Goal: Transaction & Acquisition: Purchase product/service

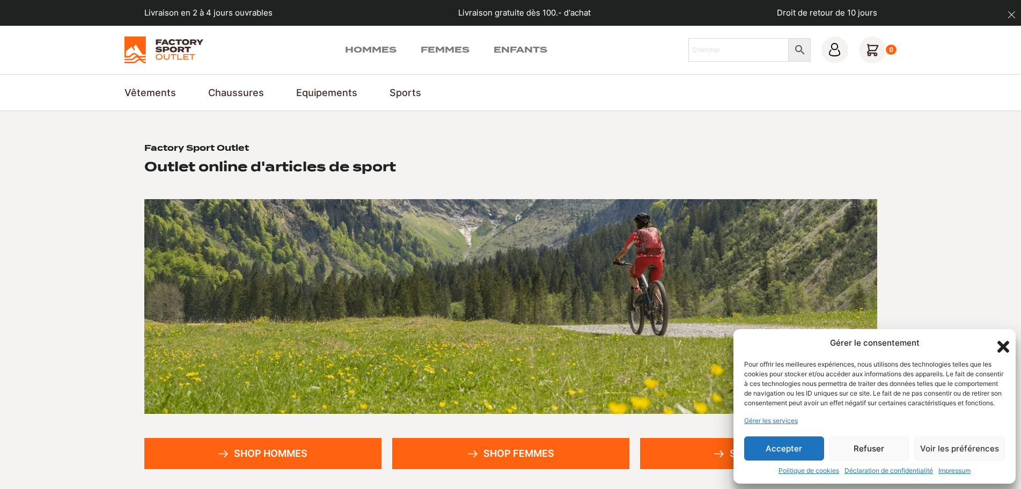
click at [781, 451] on button "Accepter" at bounding box center [784, 448] width 80 height 24
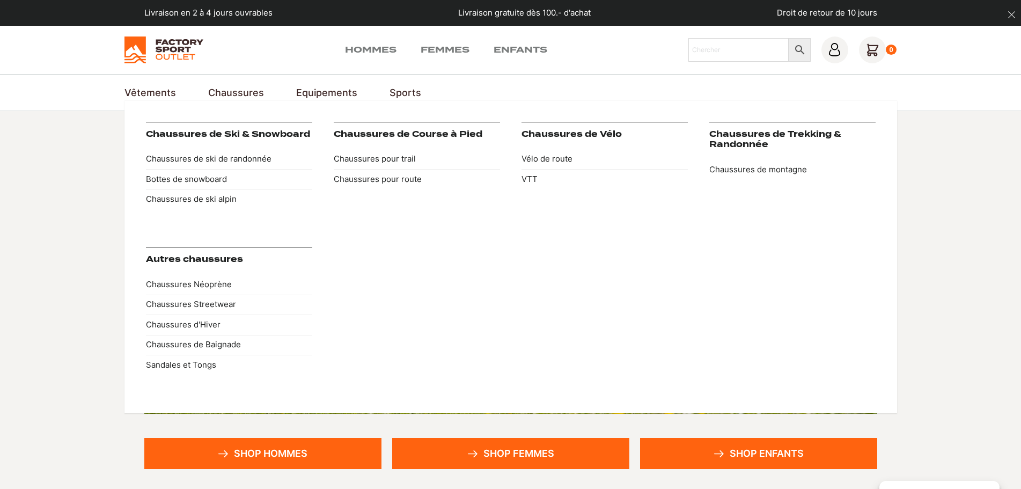
click at [236, 93] on link "Chaussures" at bounding box center [236, 92] width 56 height 14
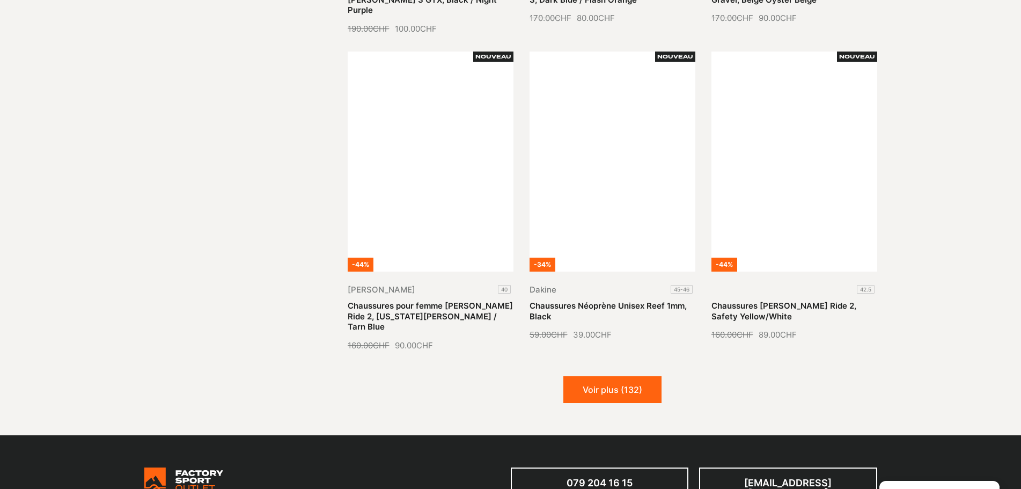
scroll to position [1234, 0]
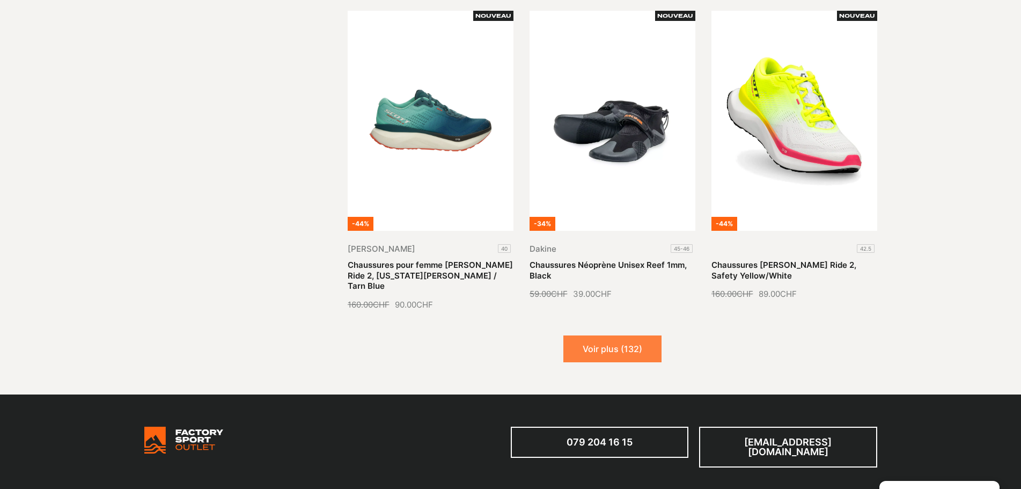
click at [601, 335] on button "Voir plus (132)" at bounding box center [612, 348] width 98 height 27
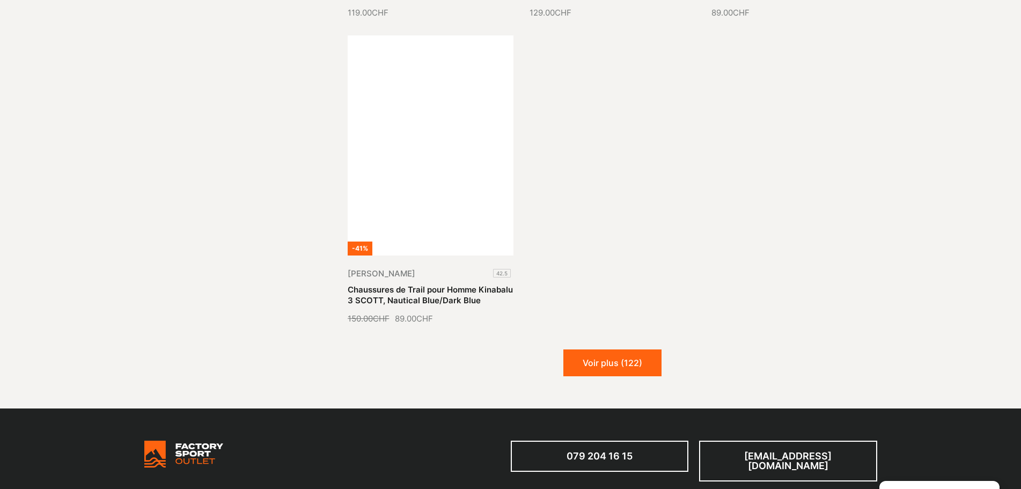
scroll to position [2575, 0]
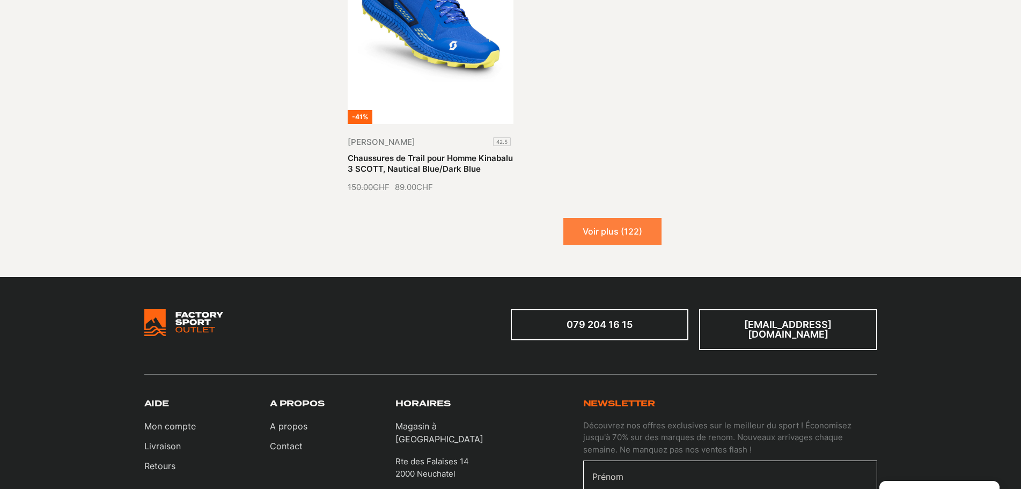
click at [586, 218] on button "Voir plus (122)" at bounding box center [612, 231] width 98 height 27
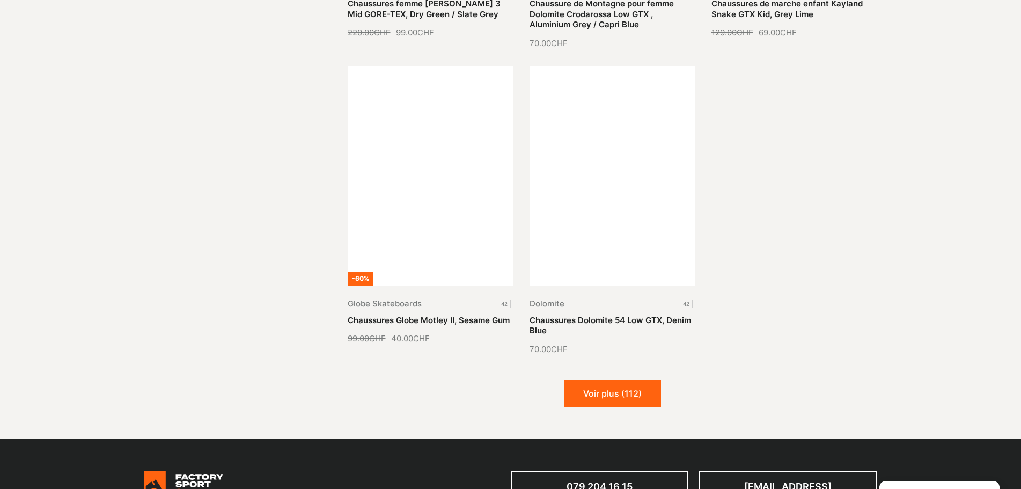
scroll to position [3379, 0]
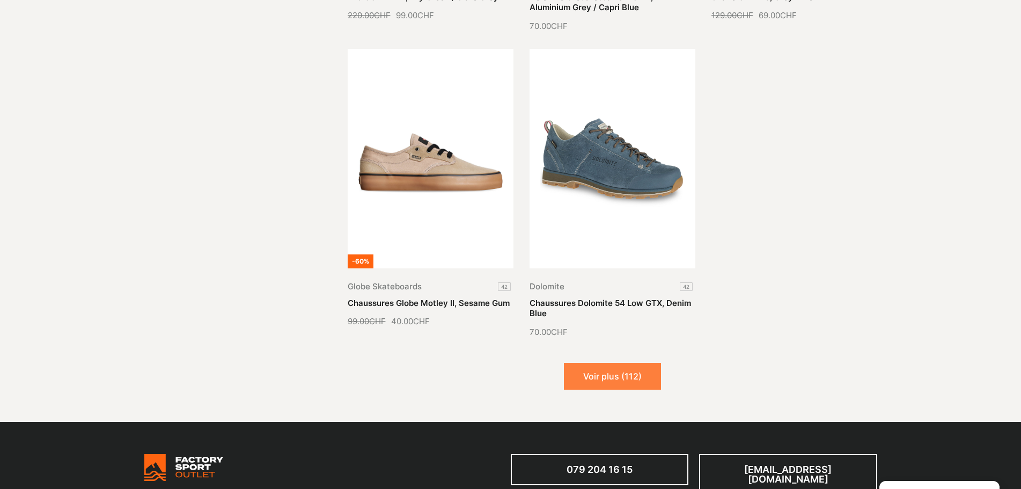
click at [613, 363] on button "Voir plus (112)" at bounding box center [612, 376] width 97 height 27
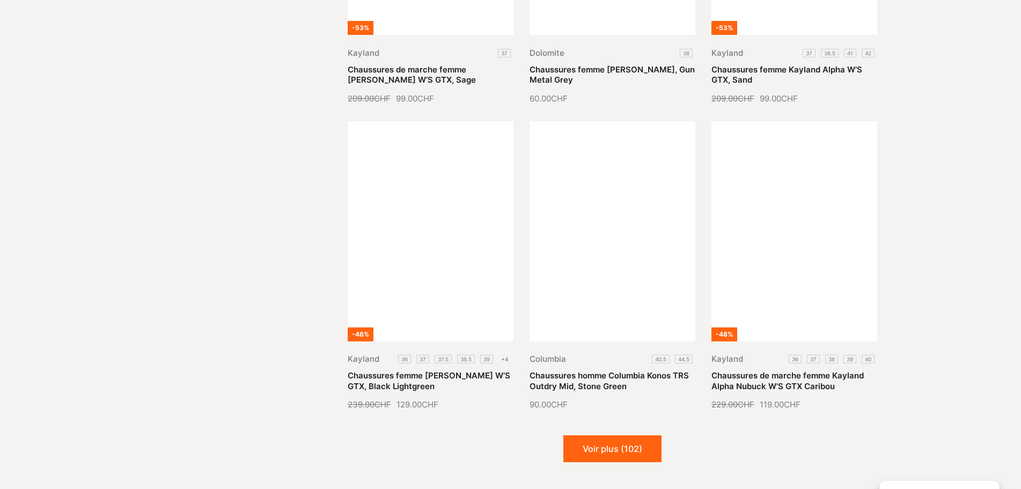
scroll to position [4237, 0]
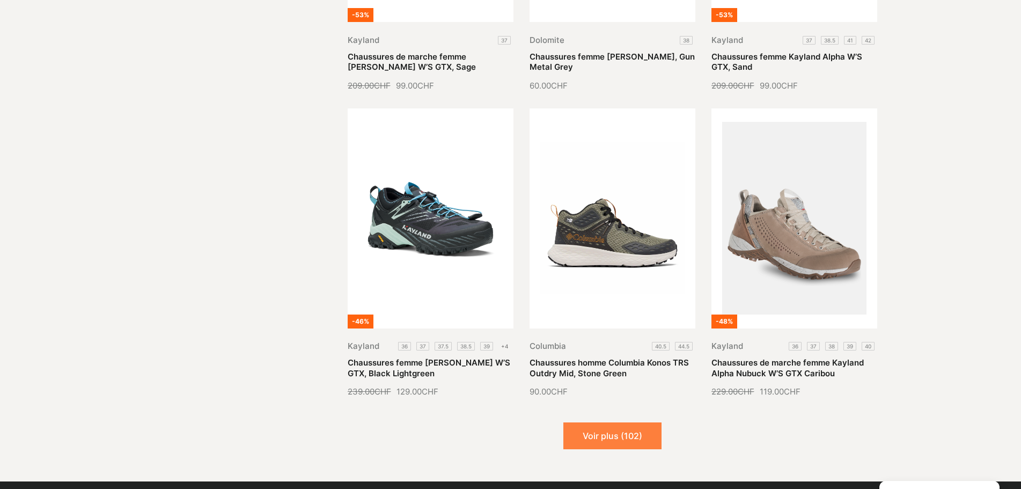
click at [588, 422] on button "Voir plus (102)" at bounding box center [612, 435] width 98 height 27
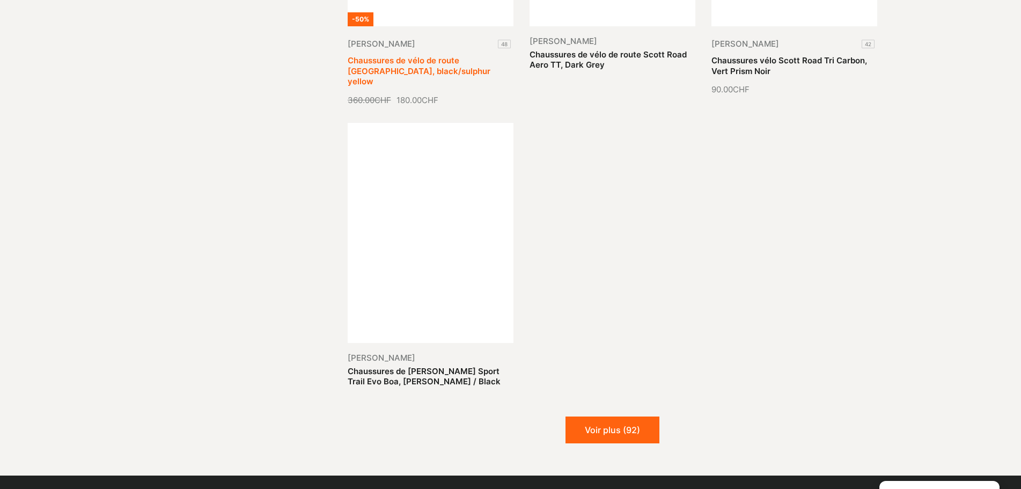
scroll to position [5525, 0]
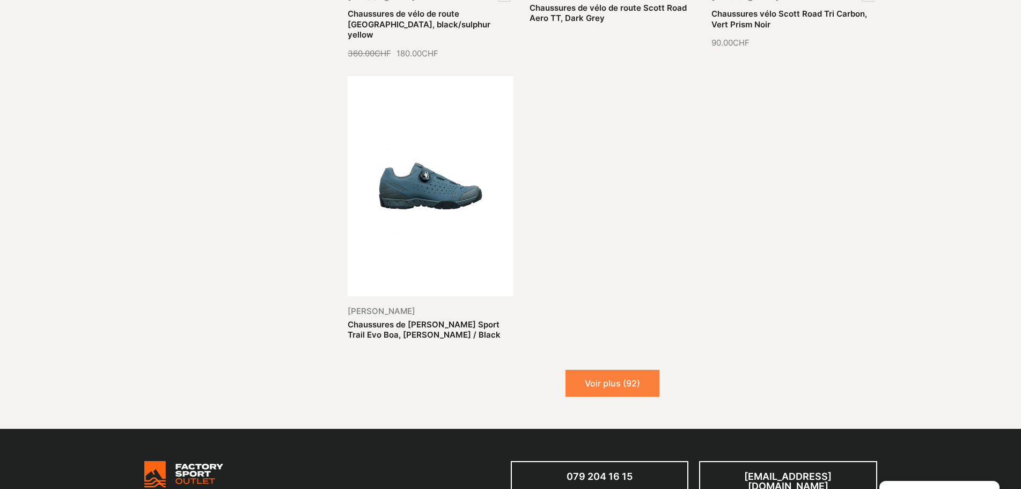
click at [618, 370] on button "Voir plus (92)" at bounding box center [612, 383] width 94 height 27
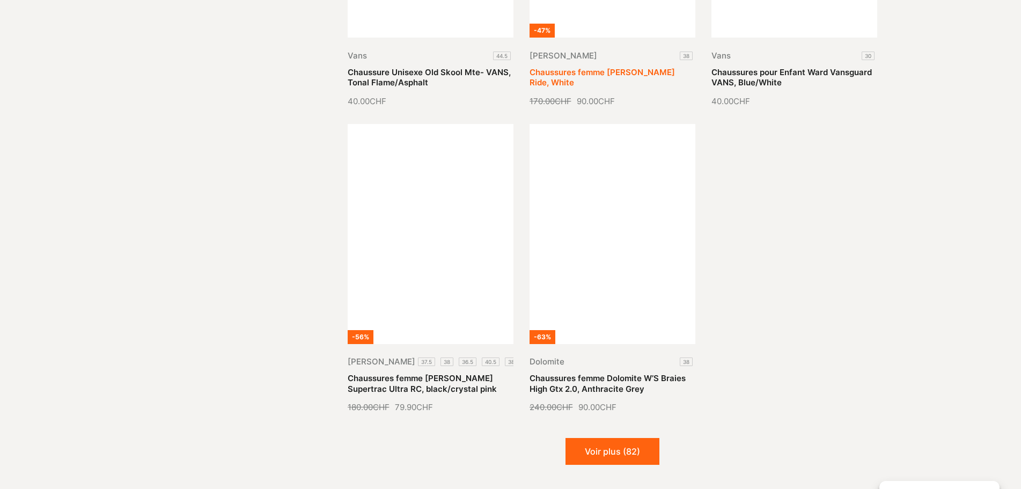
scroll to position [6490, 0]
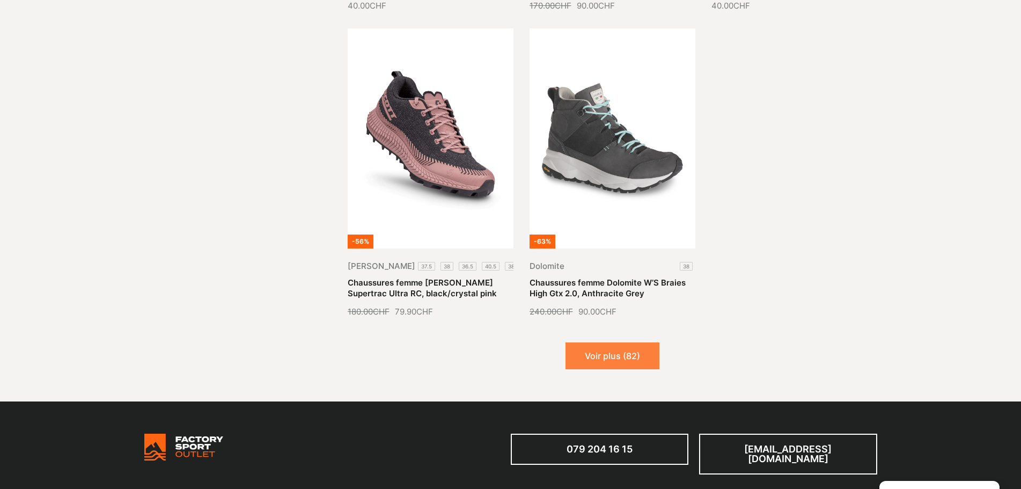
click at [609, 342] on button "Voir plus (82)" at bounding box center [612, 355] width 94 height 27
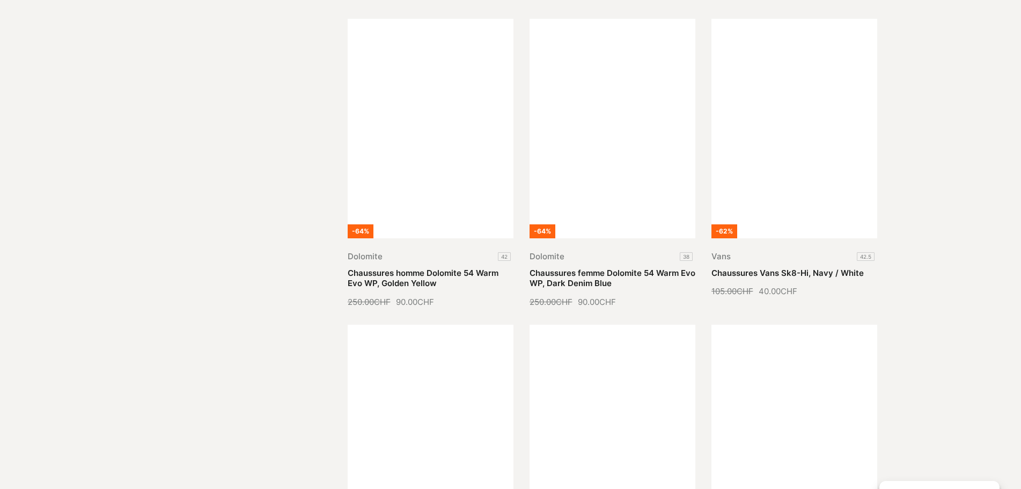
scroll to position [7348, 0]
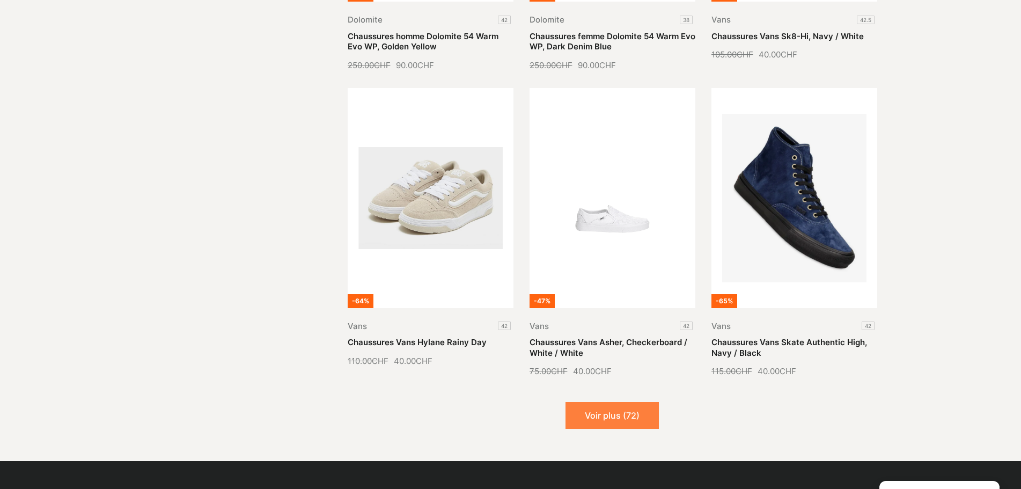
click at [623, 402] on button "Voir plus (72)" at bounding box center [611, 415] width 93 height 27
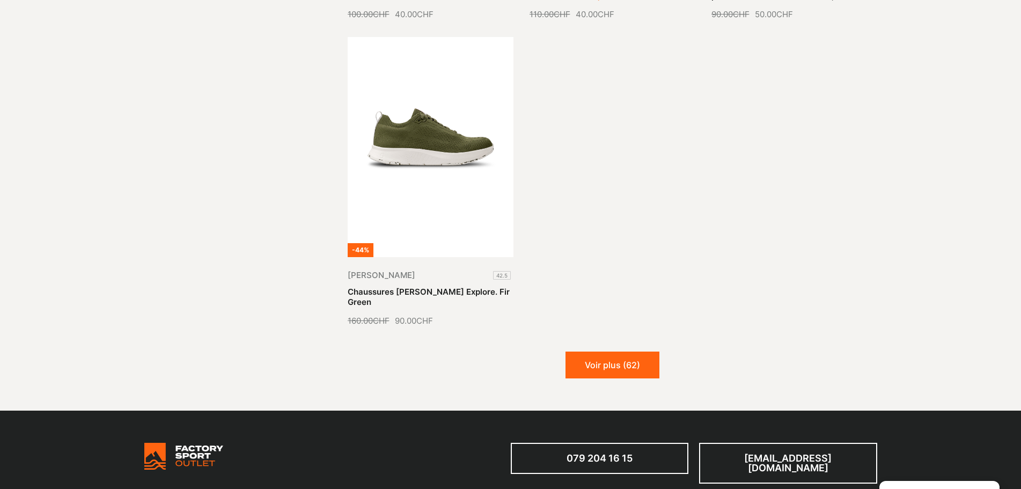
scroll to position [8636, 0]
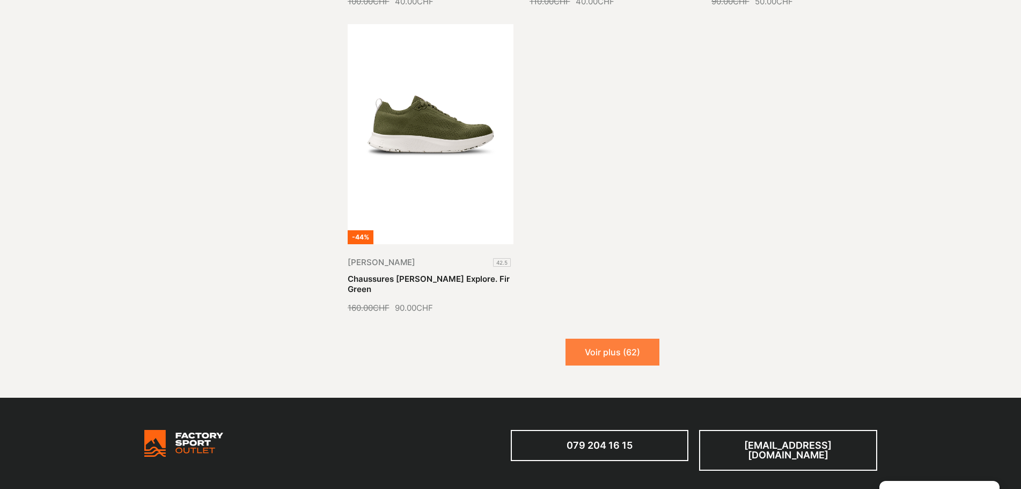
click at [607, 338] on button "Voir plus (62)" at bounding box center [612, 351] width 94 height 27
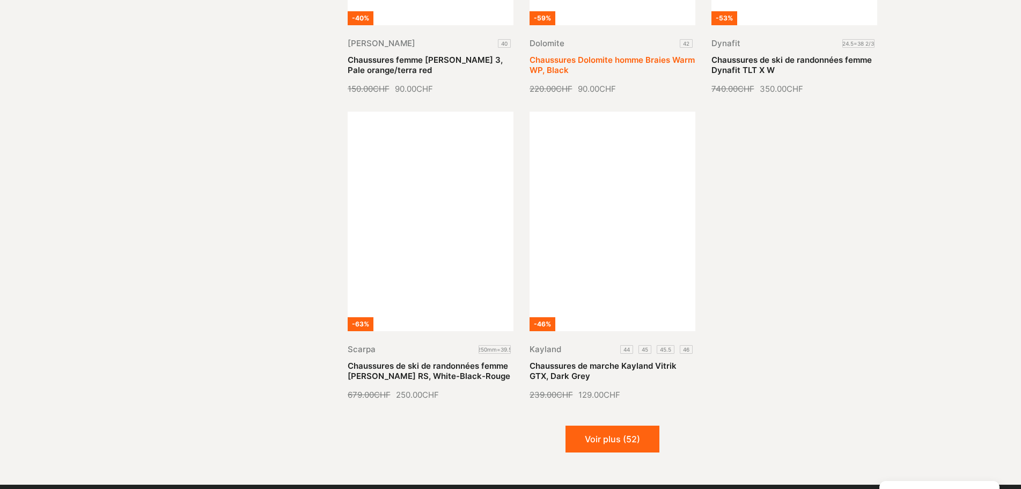
scroll to position [9494, 0]
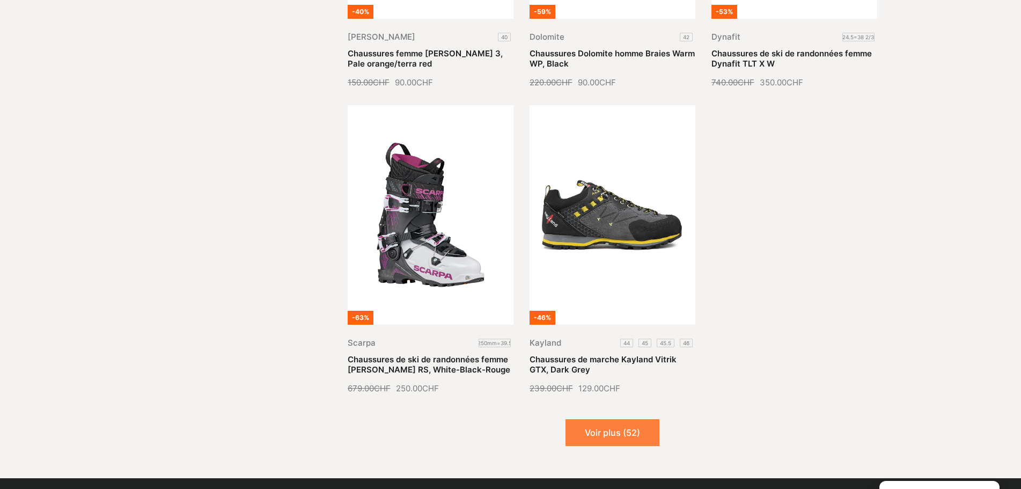
click at [620, 419] on button "Voir plus (52)" at bounding box center [612, 432] width 94 height 27
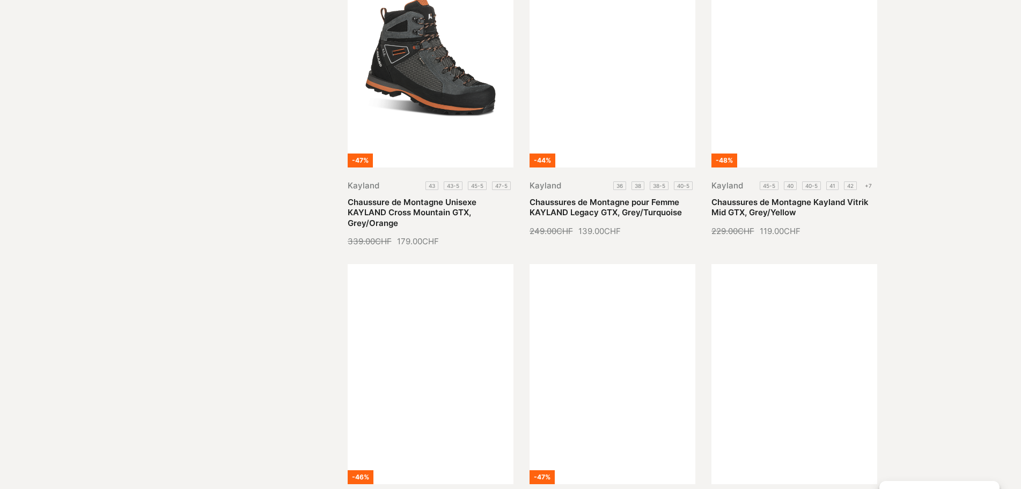
scroll to position [10352, 0]
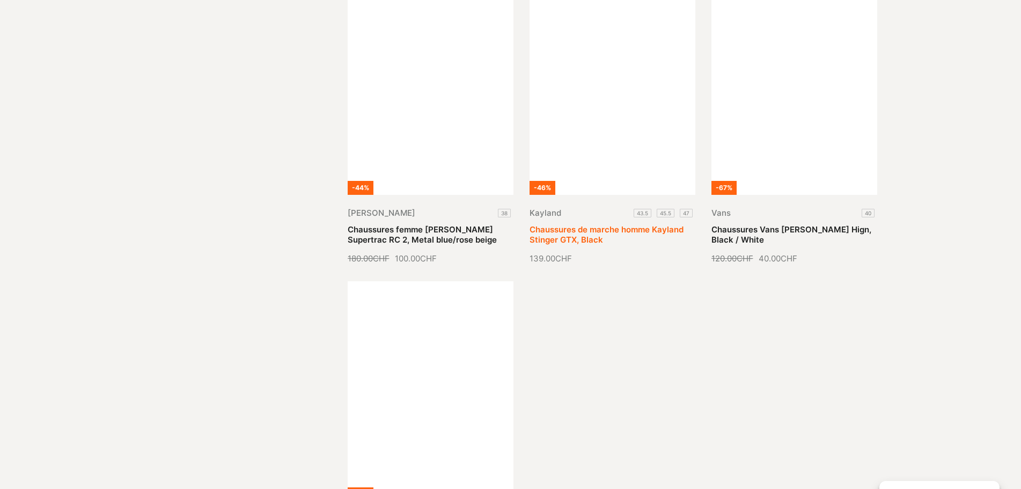
scroll to position [11586, 0]
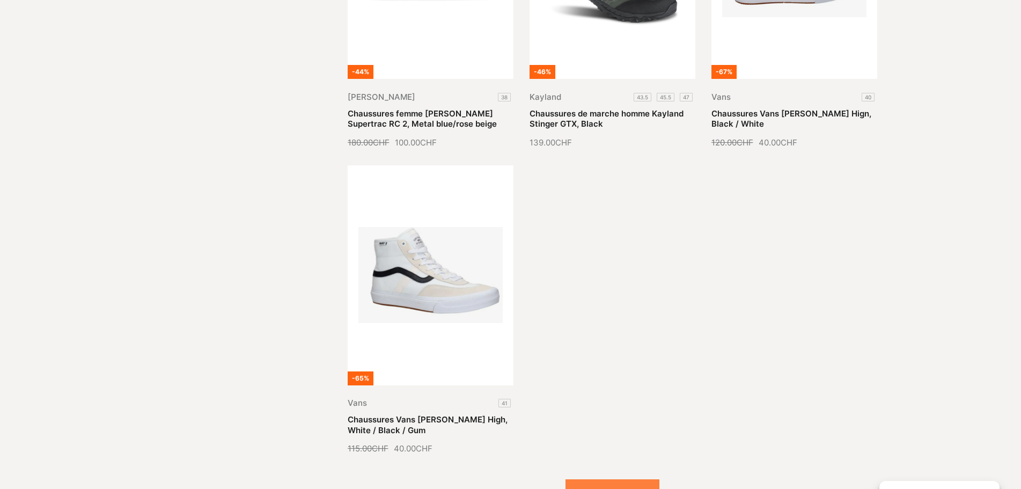
click at [640, 479] on button "Voir plus (32)" at bounding box center [612, 492] width 94 height 27
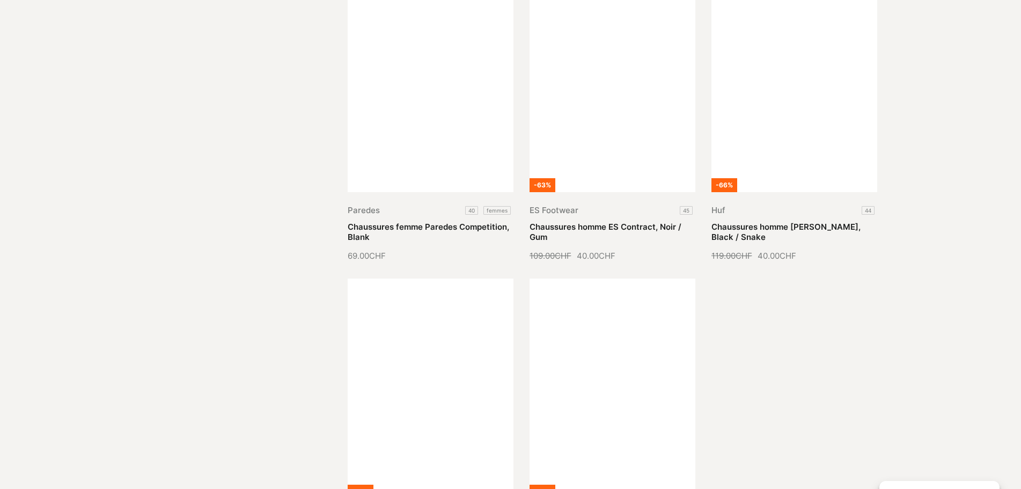
scroll to position [12497, 0]
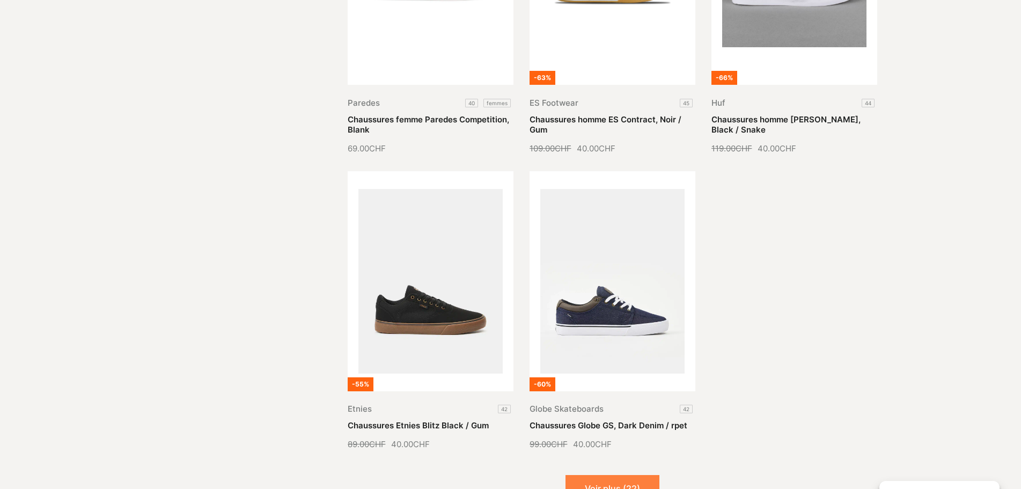
click at [616, 475] on button "Voir plus (22)" at bounding box center [612, 488] width 94 height 27
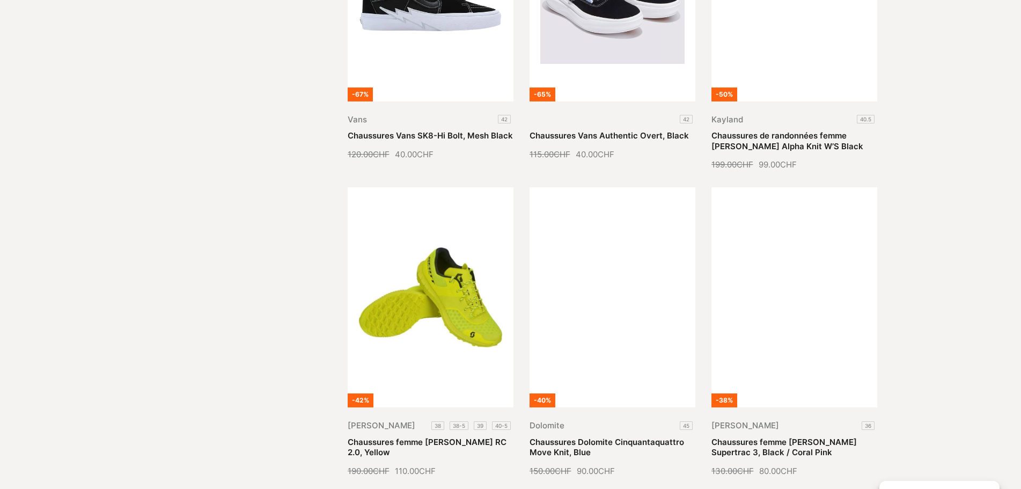
scroll to position [13463, 0]
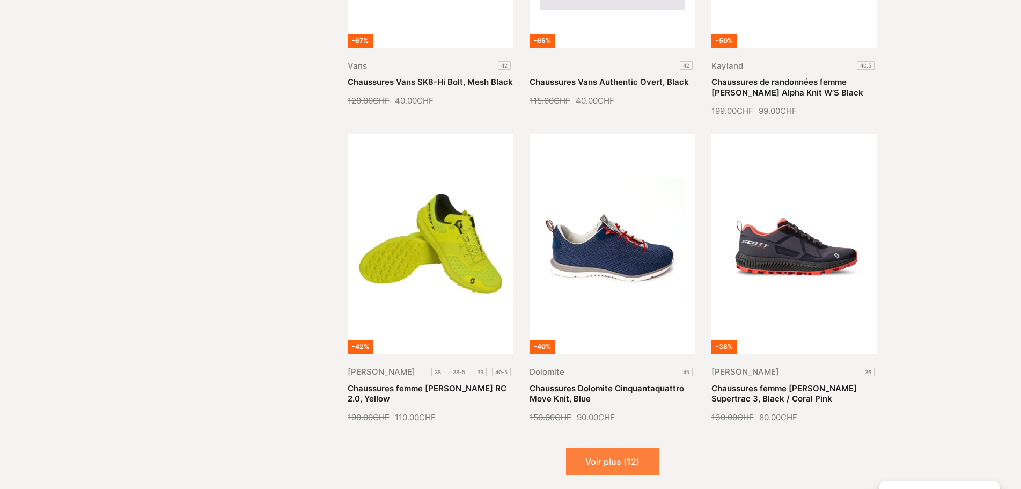
click at [618, 448] on button "Voir plus (12)" at bounding box center [612, 461] width 93 height 27
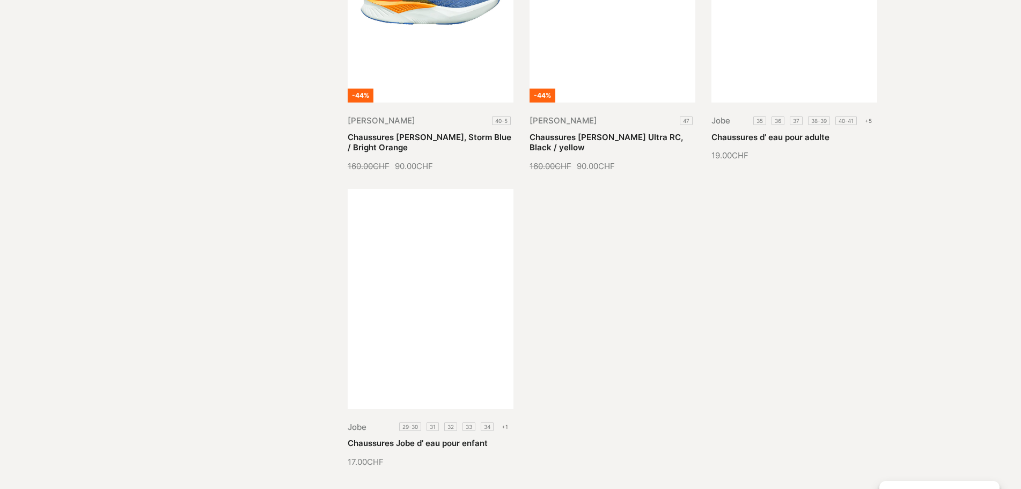
scroll to position [14643, 0]
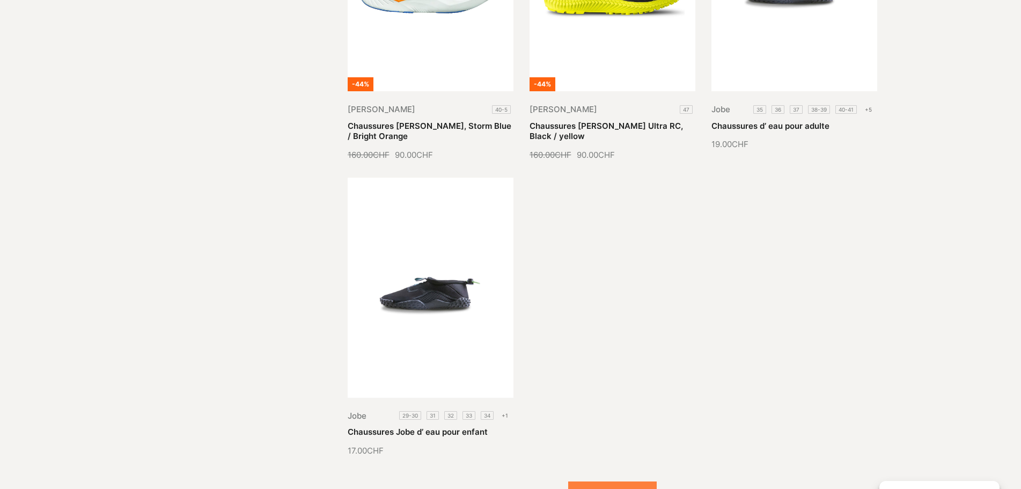
click at [608, 481] on button "Voir plus (2)" at bounding box center [612, 494] width 89 height 27
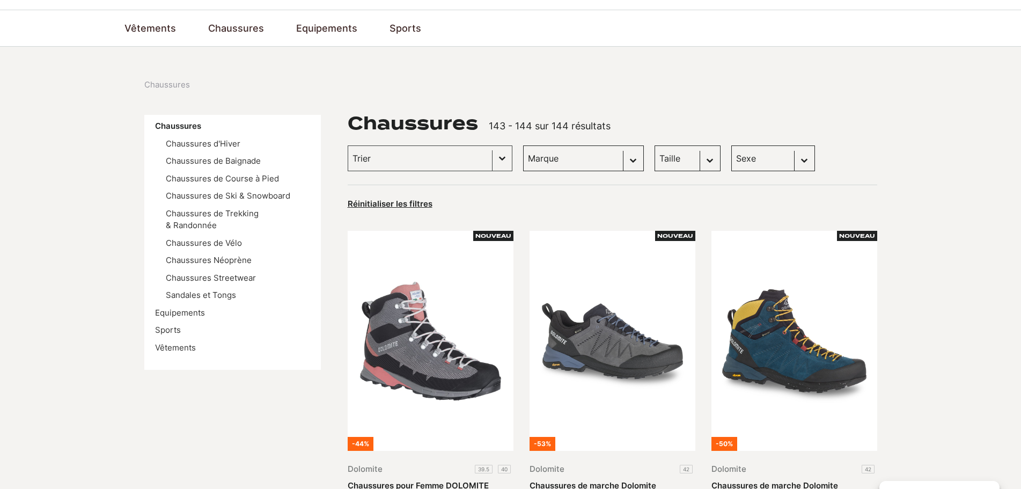
scroll to position [54, 0]
